Goal: Find specific page/section: Find specific page/section

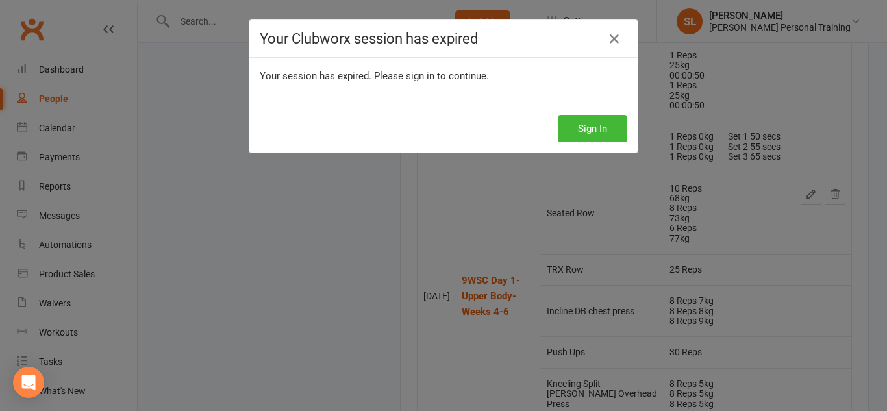
scroll to position [0, 153]
click at [585, 132] on button "Sign In" at bounding box center [592, 128] width 69 height 27
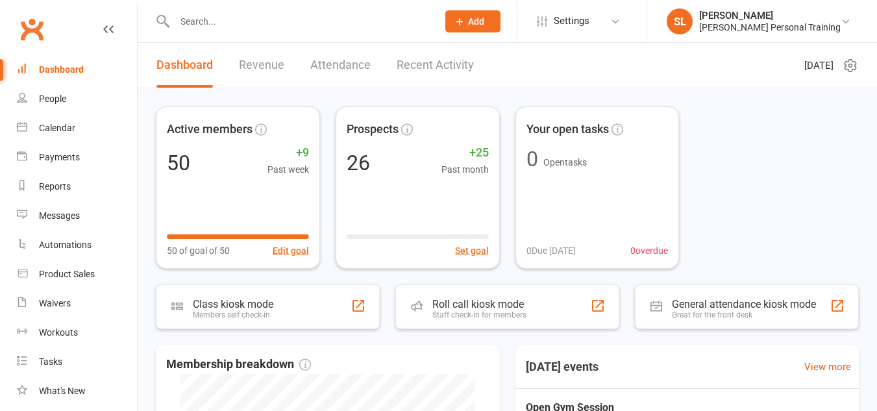
click at [191, 25] on input "text" at bounding box center [300, 21] width 258 height 18
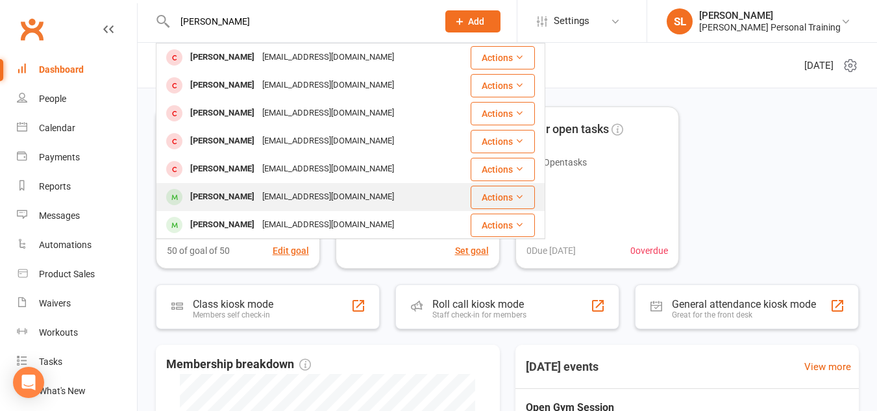
type input "sara"
click at [196, 190] on div "[PERSON_NAME]" at bounding box center [222, 197] width 72 height 19
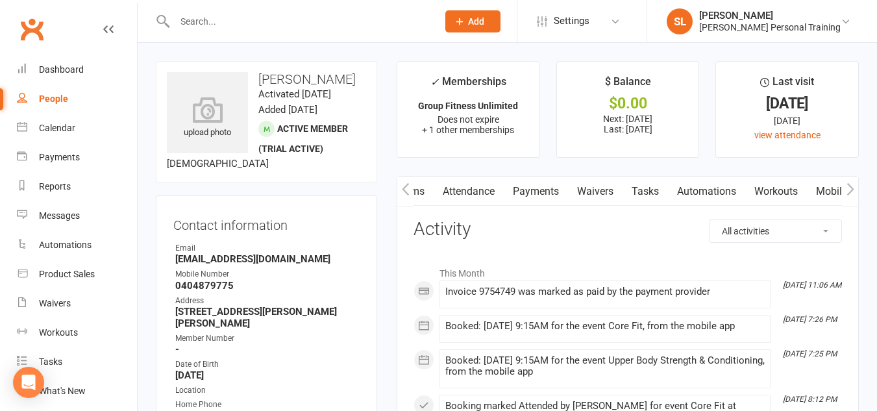
scroll to position [0, 119]
click at [779, 195] on link "Workouts" at bounding box center [772, 192] width 62 height 30
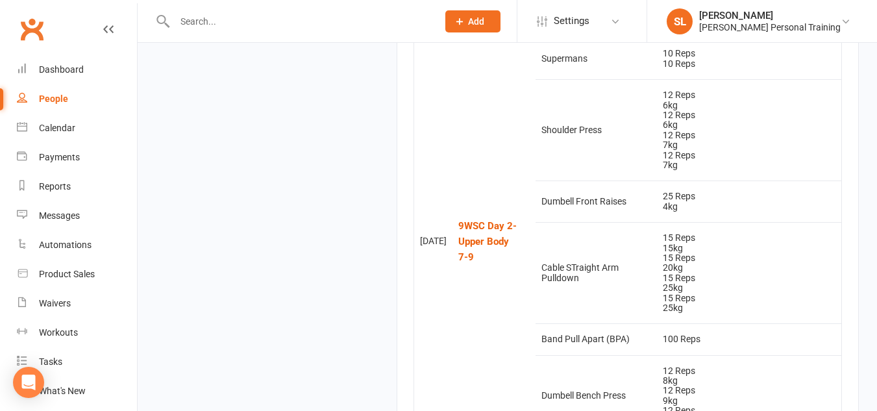
scroll to position [5855, 0]
